Goal: Check status: Check status

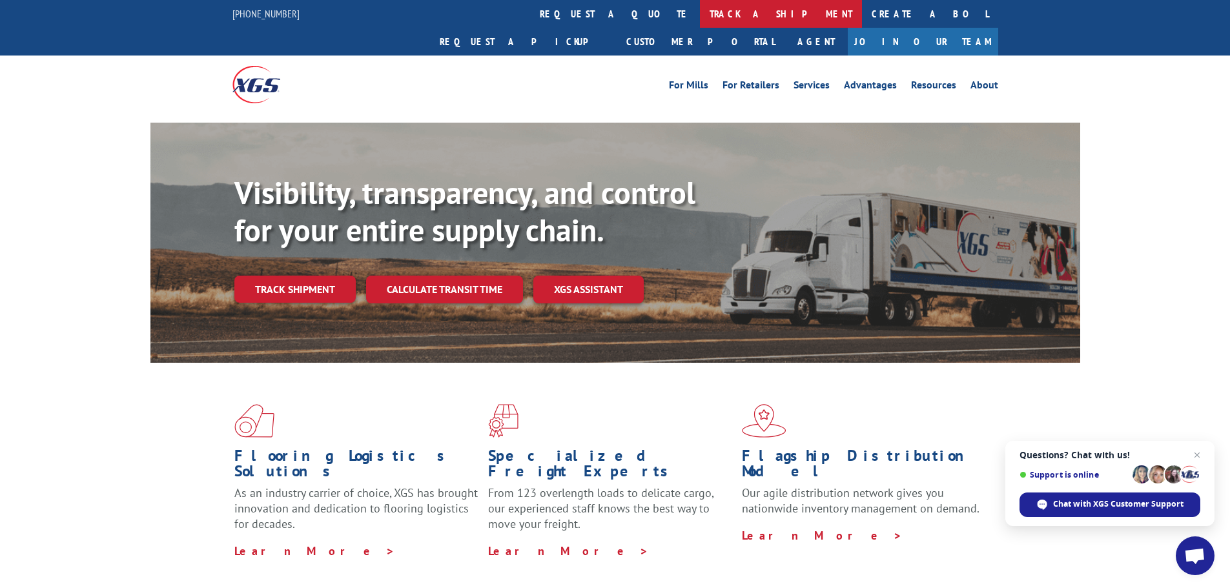
click at [700, 17] on link "track a shipment" at bounding box center [781, 14] width 162 height 28
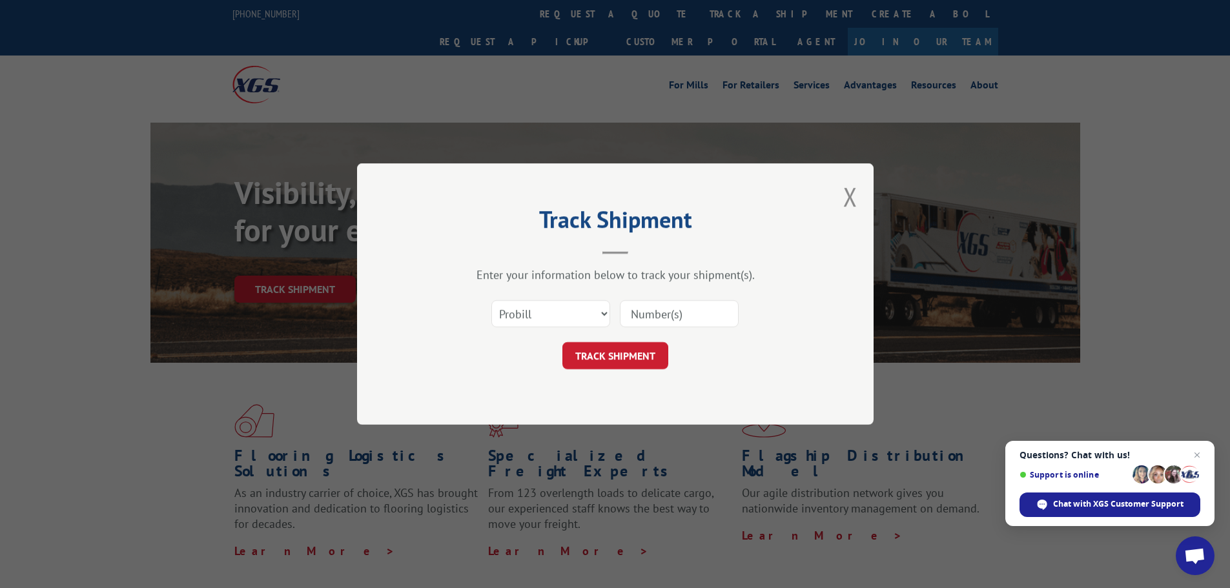
click at [696, 318] on input at bounding box center [679, 313] width 119 height 27
paste input "15986644"
type input "15986644"
click at [617, 367] on button "TRACK SHIPMENT" at bounding box center [615, 355] width 106 height 27
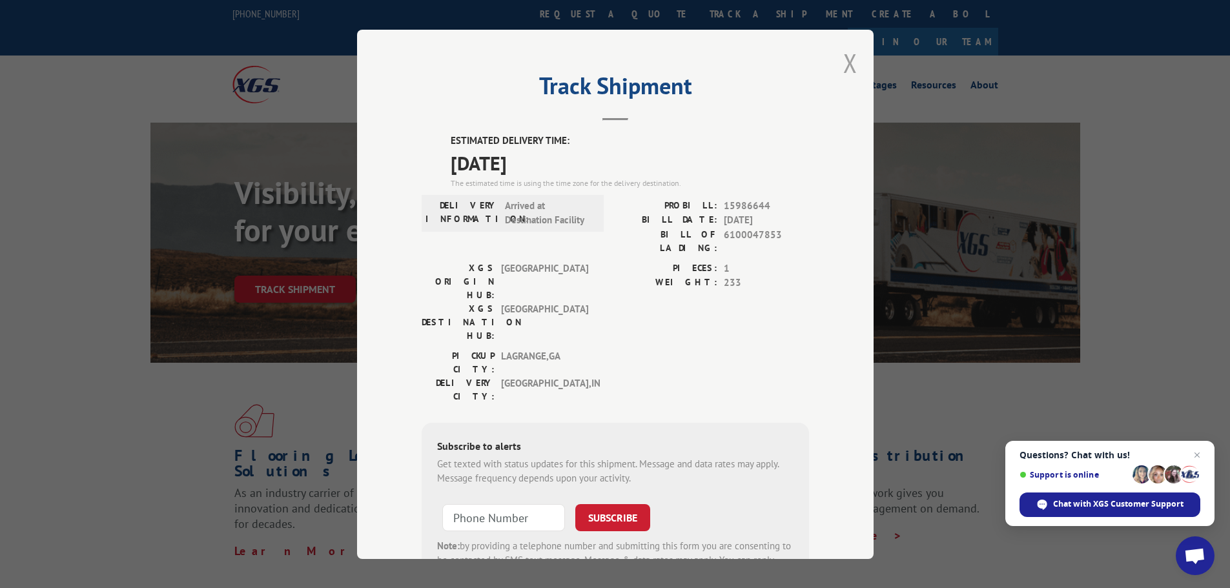
click at [844, 66] on button "Close modal" at bounding box center [850, 63] width 14 height 34
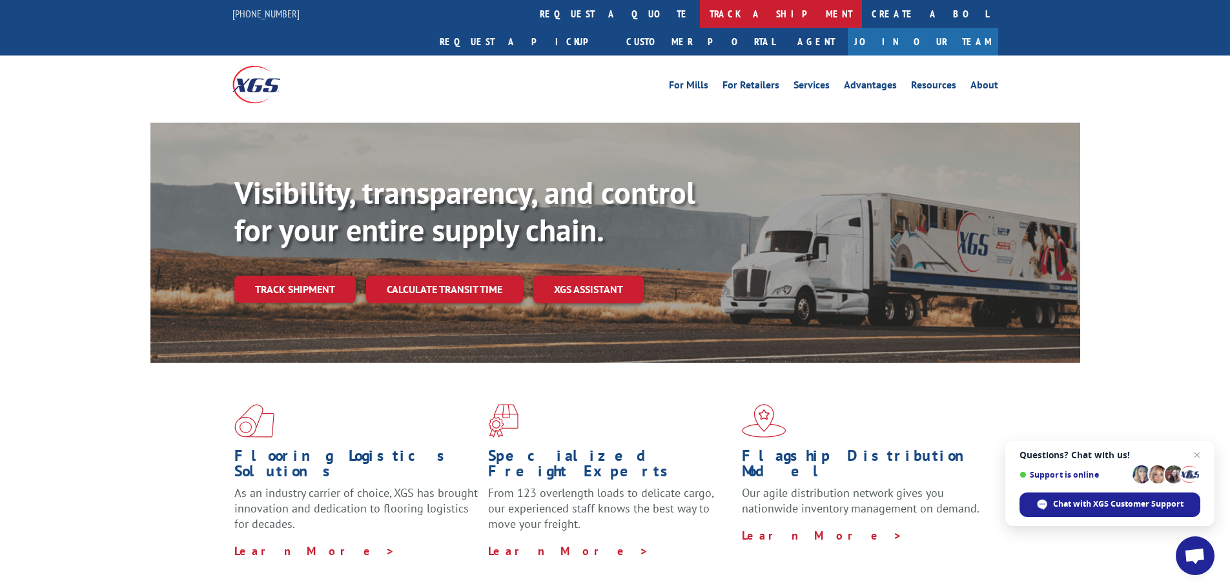
click at [700, 11] on link "track a shipment" at bounding box center [781, 14] width 162 height 28
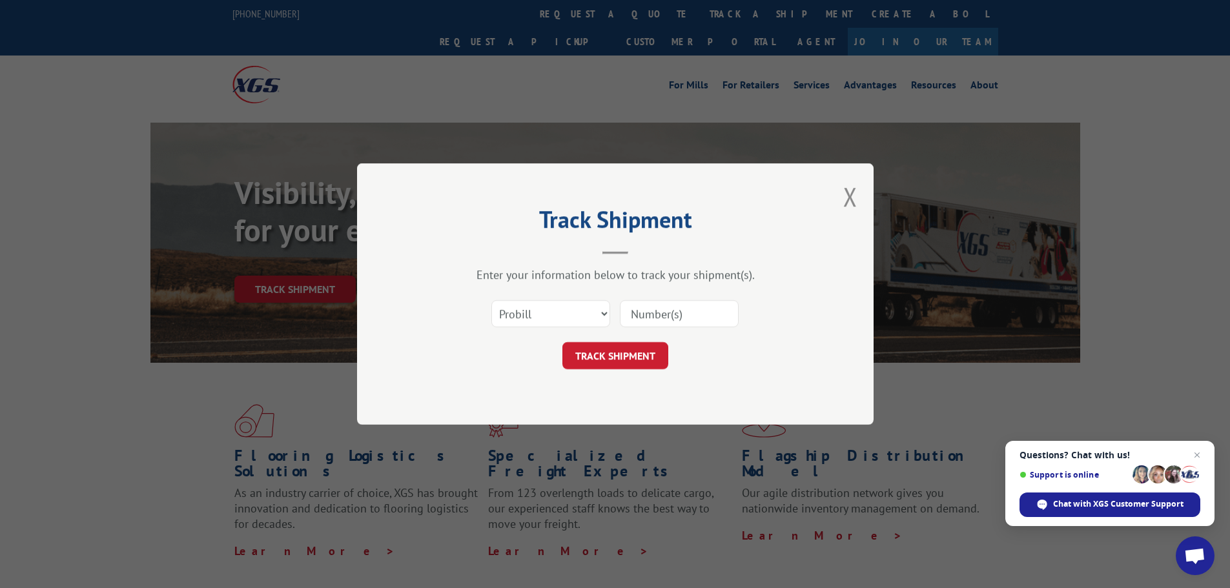
click at [654, 310] on input at bounding box center [679, 313] width 119 height 27
paste input "15986644"
type input "15986644"
click at [630, 359] on button "TRACK SHIPMENT" at bounding box center [615, 355] width 106 height 27
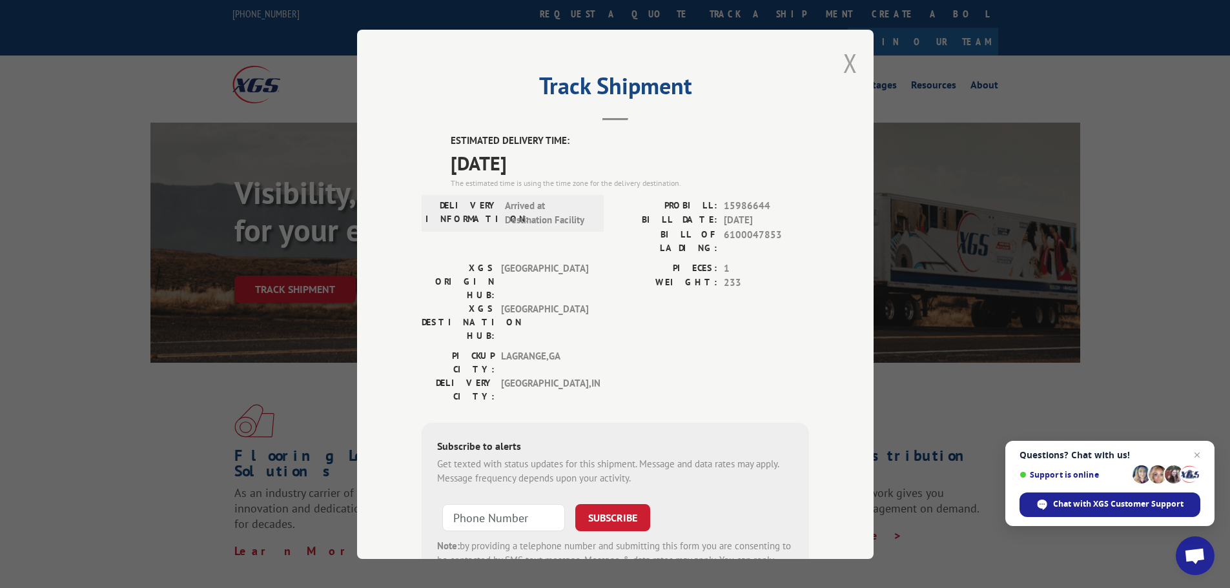
click at [844, 66] on button "Close modal" at bounding box center [850, 63] width 14 height 34
